Goal: Task Accomplishment & Management: Use online tool/utility

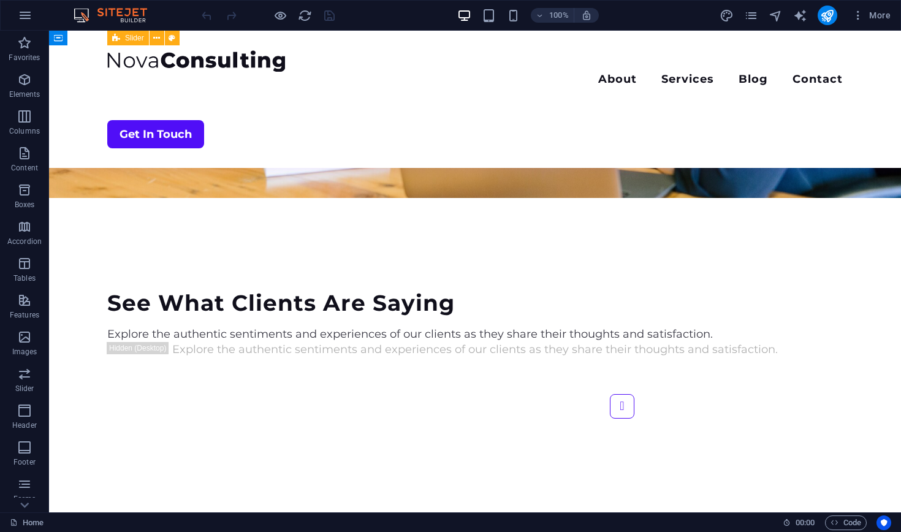
scroll to position [2813, 0]
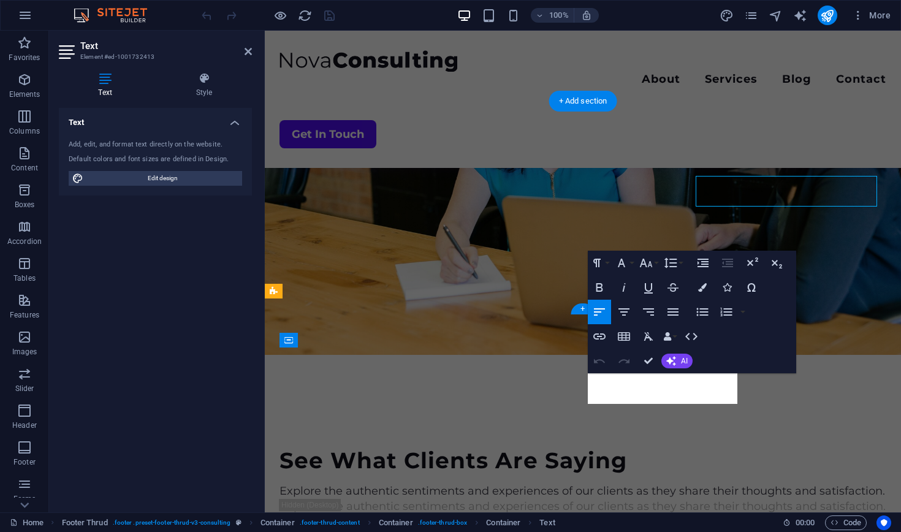
scroll to position [3010, 0]
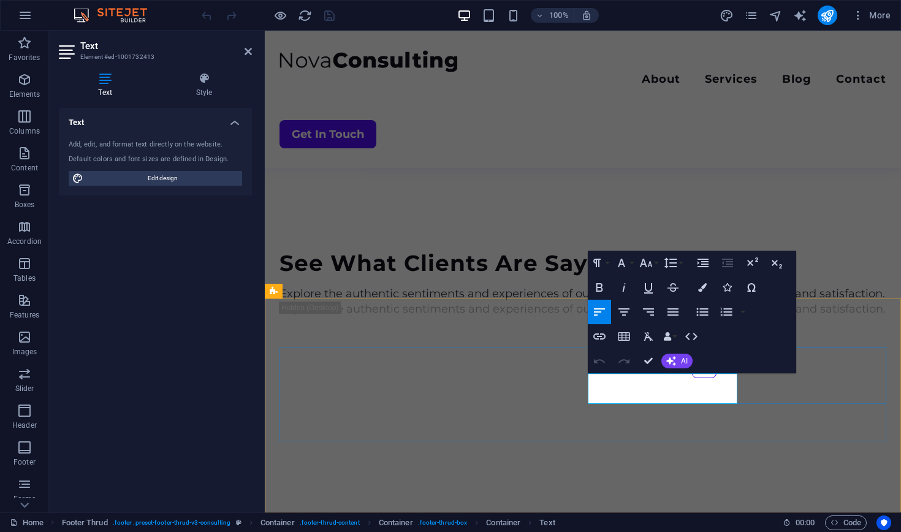
click at [684, 361] on span "AI" at bounding box center [684, 360] width 7 height 7
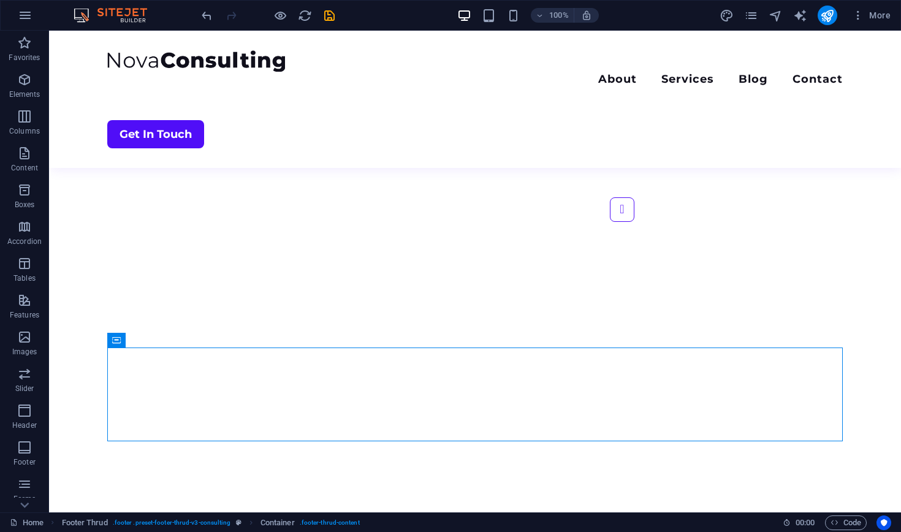
scroll to position [2813, 0]
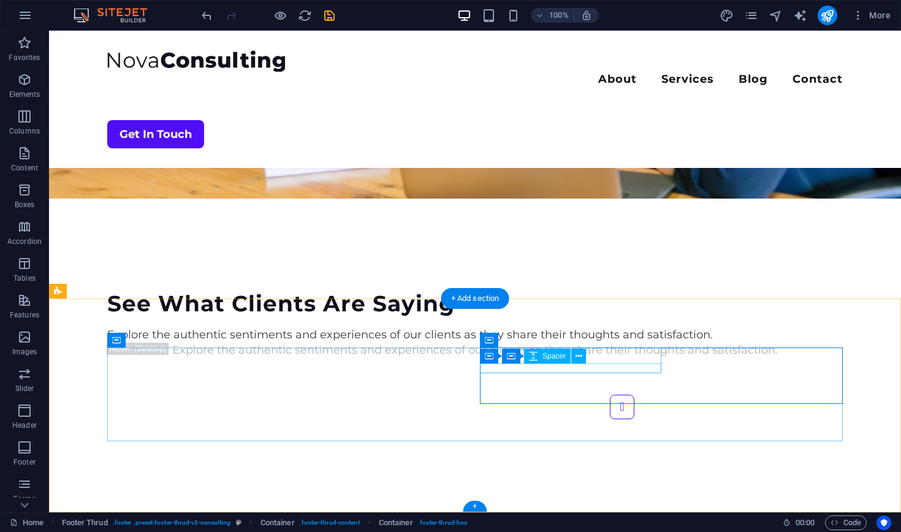
select select "px"
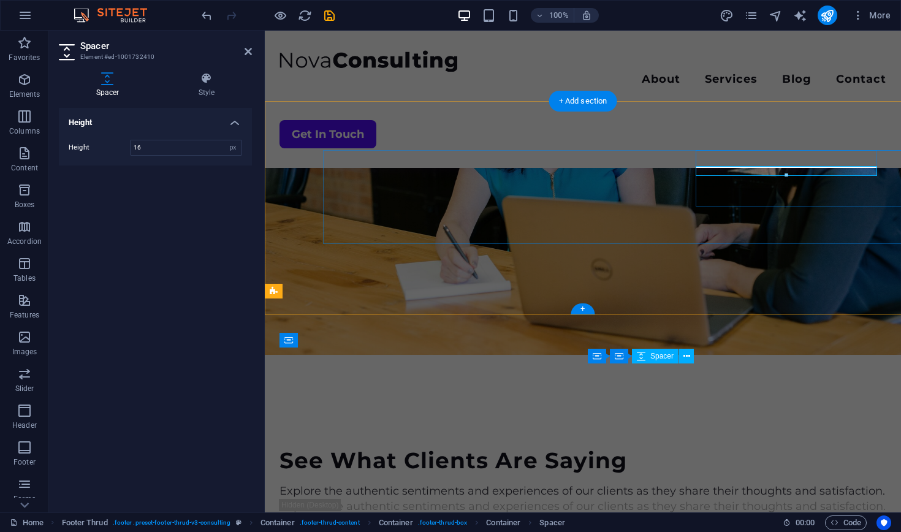
scroll to position [3010, 0]
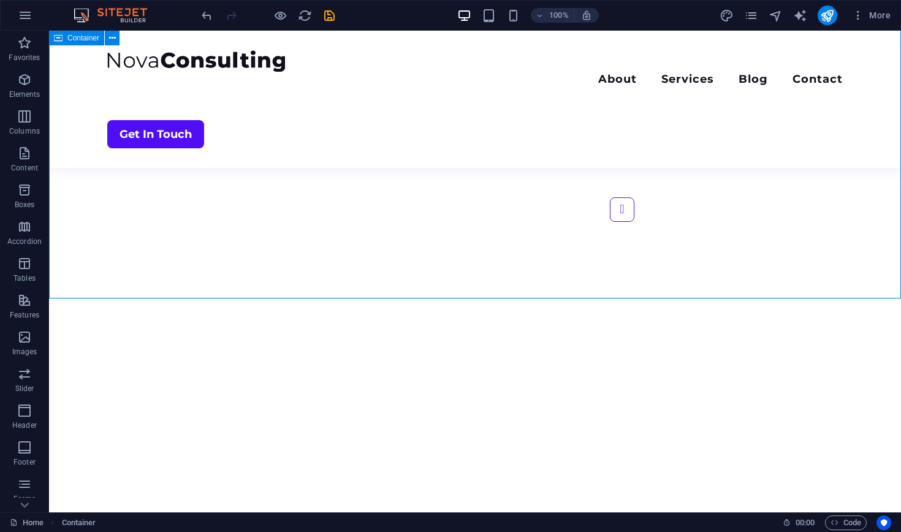
scroll to position [2813, 0]
